Goal: Information Seeking & Learning: Compare options

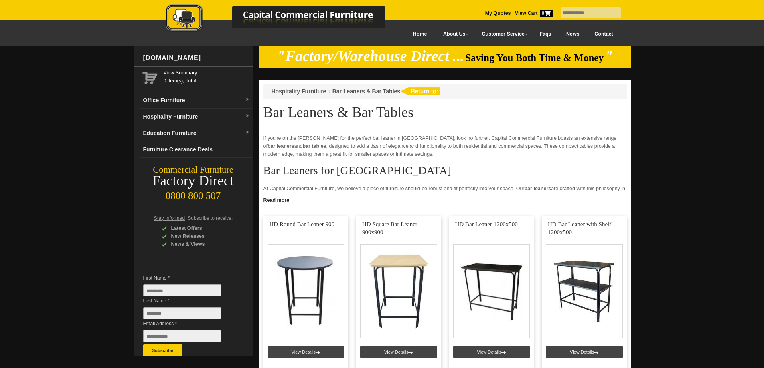
scroll to position [120, 0]
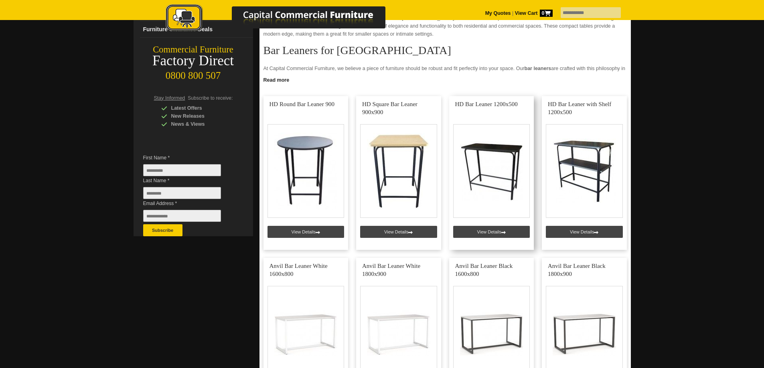
click at [500, 232] on link at bounding box center [491, 173] width 85 height 154
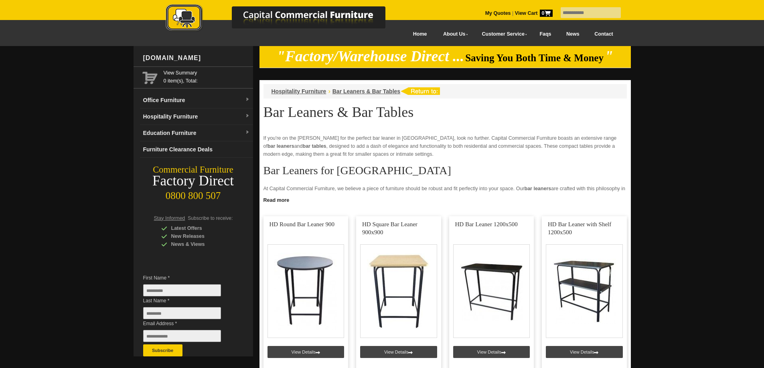
scroll to position [120, 0]
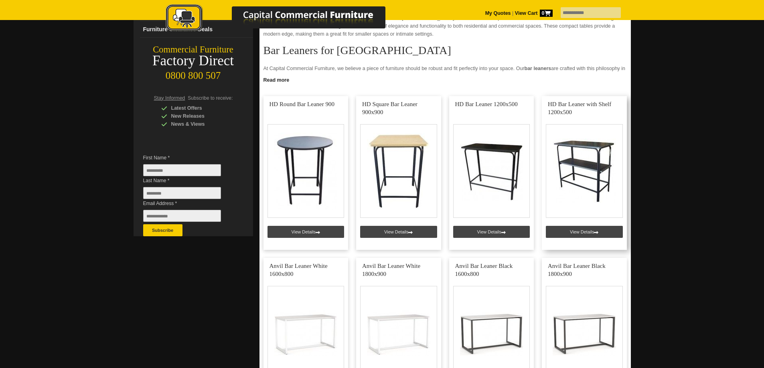
click at [608, 180] on link at bounding box center [584, 173] width 85 height 154
